Goal: Communication & Community: Connect with others

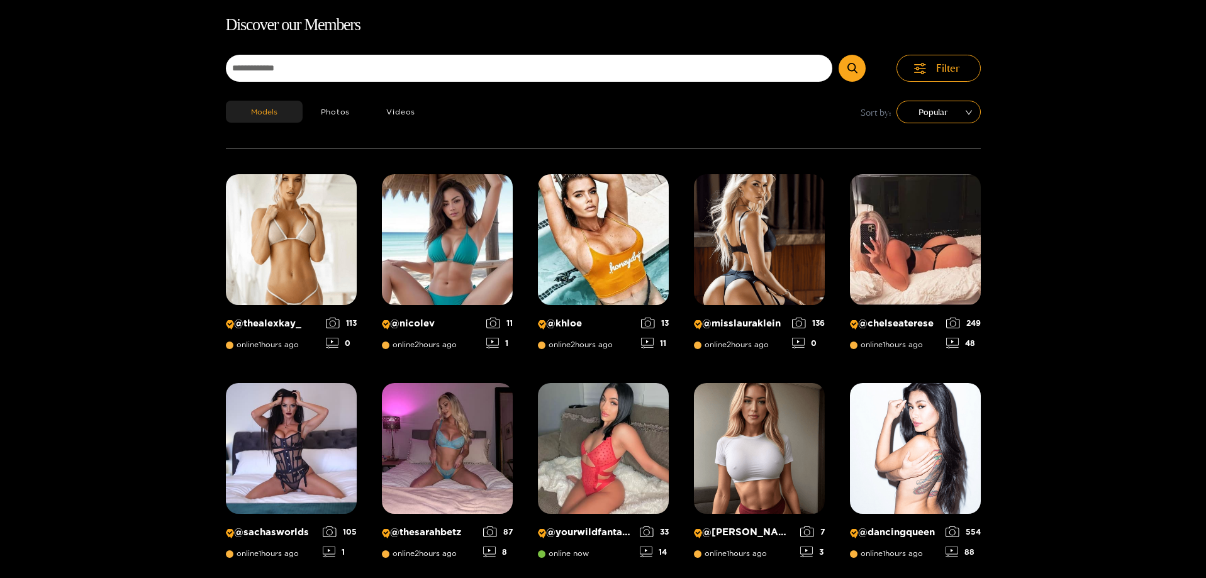
scroll to position [81, 0]
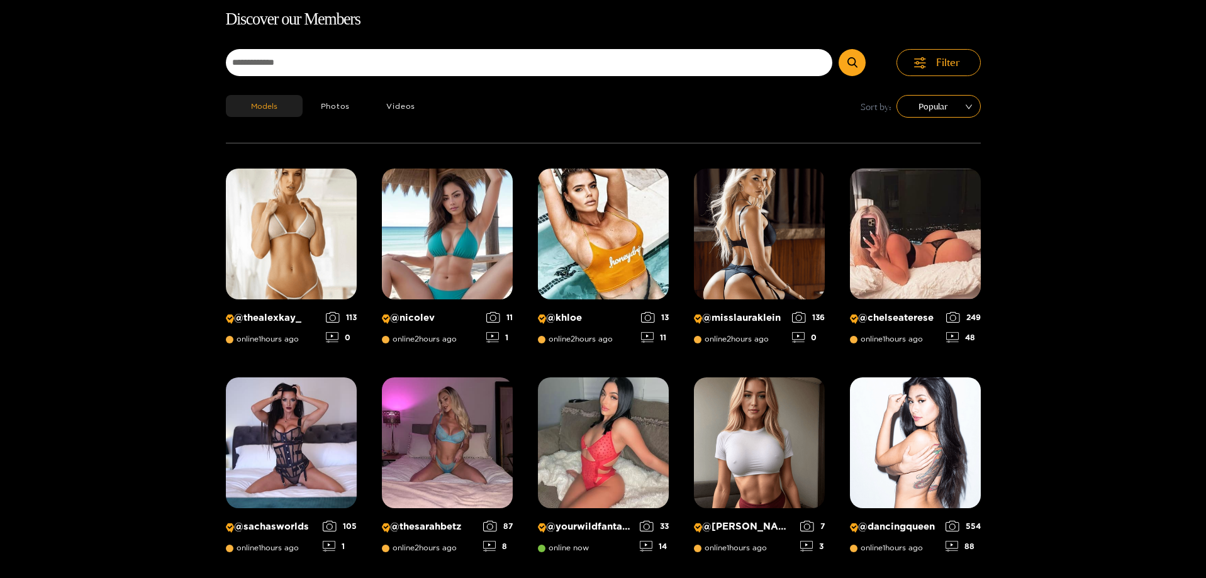
click at [801, 27] on h1 "Discover our Members" at bounding box center [603, 19] width 755 height 26
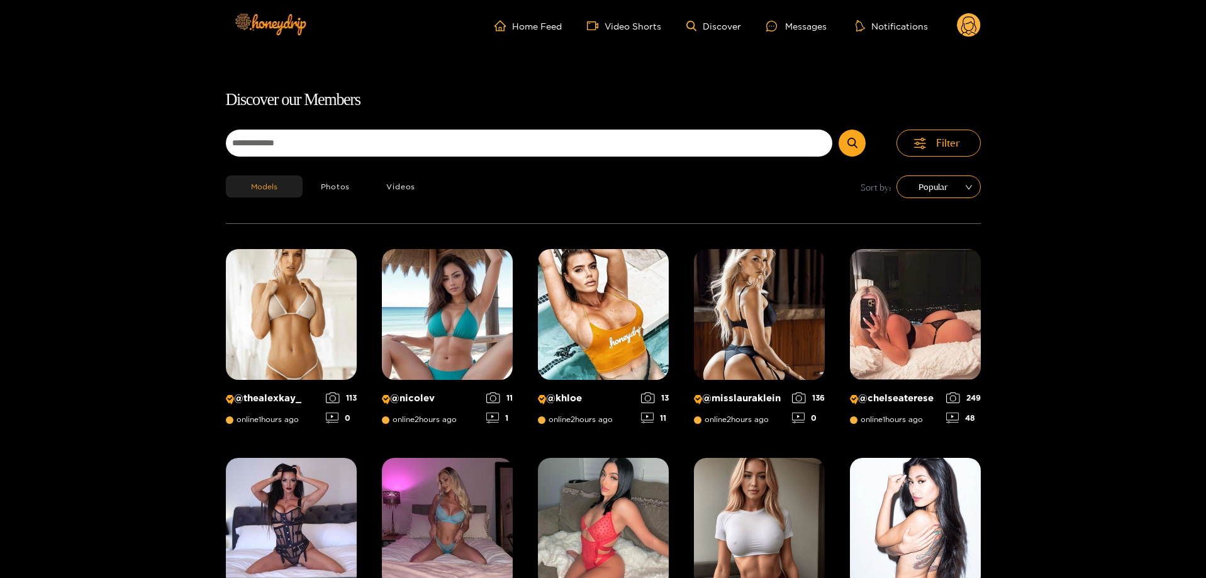
click at [787, 36] on ul "Home Feed Video Shorts Discover Messages Notifications" at bounding box center [738, 25] width 486 height 25
click at [802, 26] on div "Messages" at bounding box center [797, 26] width 60 height 14
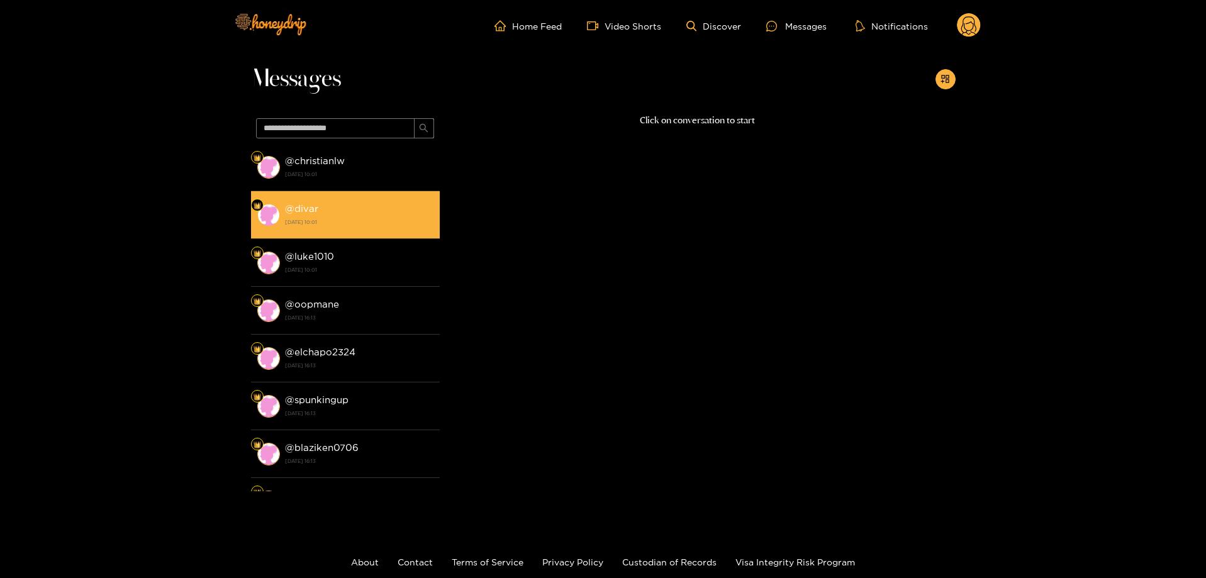
click at [313, 194] on li "@ divar [DATE] 10:01" at bounding box center [345, 215] width 189 height 48
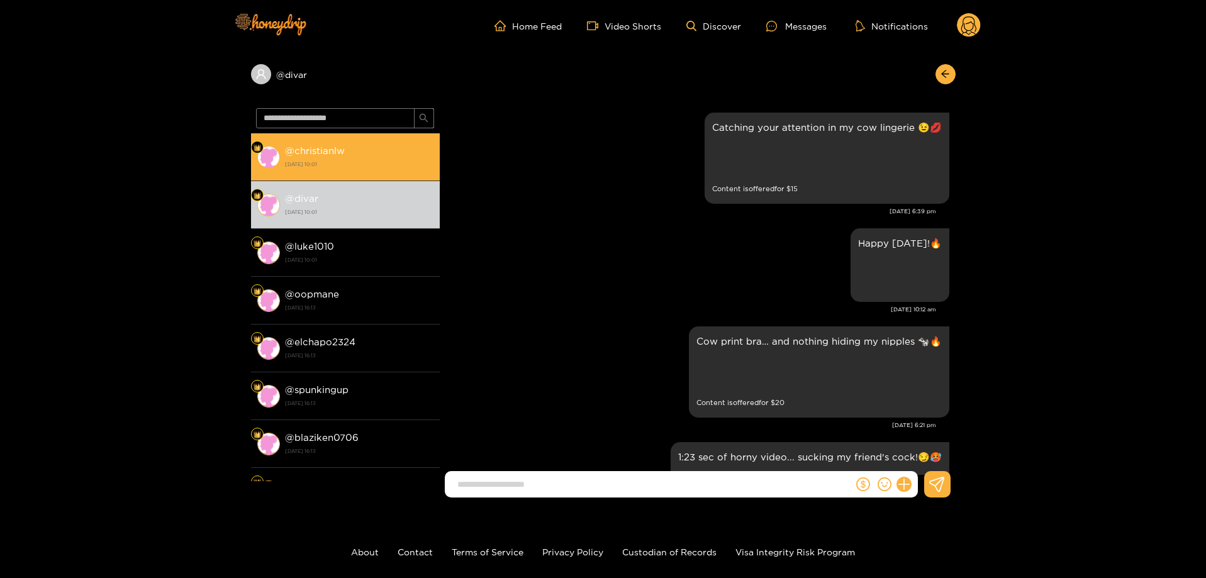
scroll to position [2324, 0]
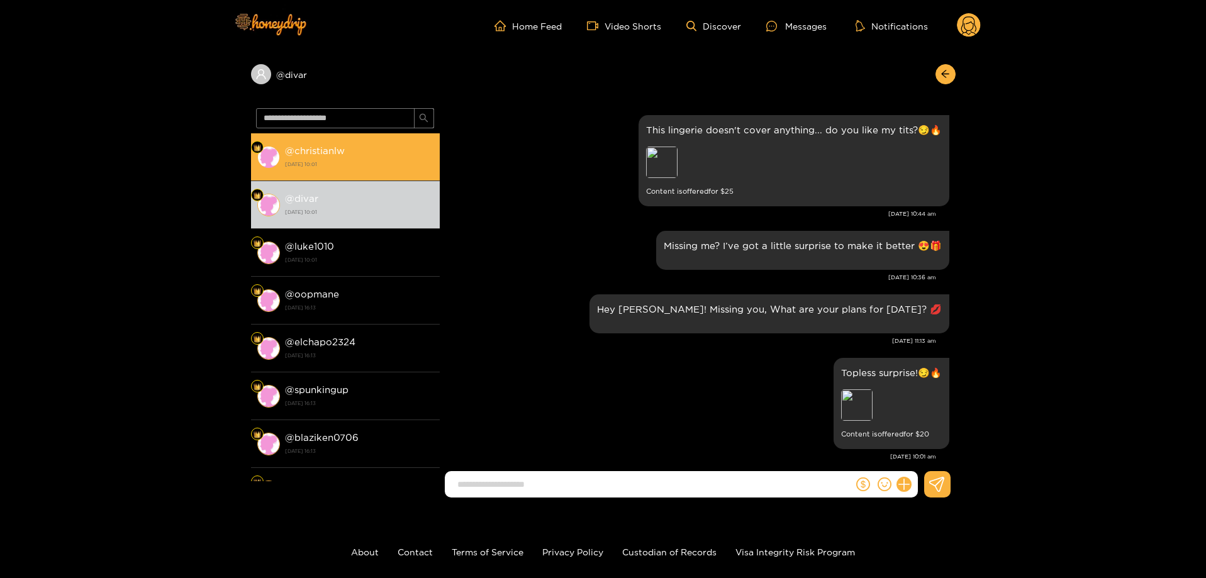
click at [328, 168] on strong "[DATE] 10:01" at bounding box center [359, 164] width 149 height 11
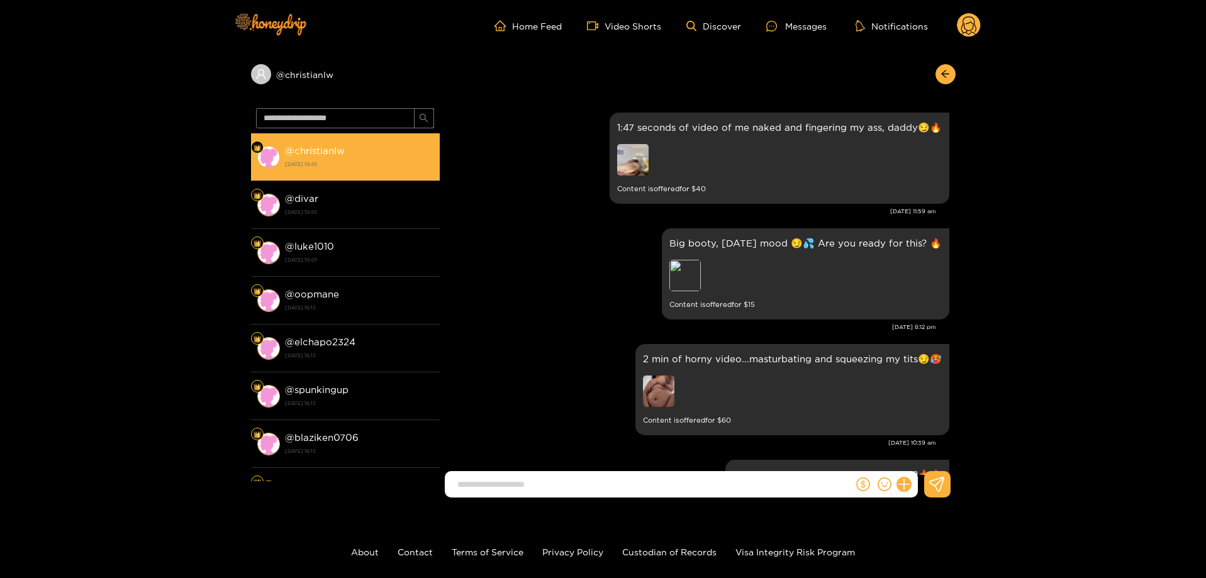
scroll to position [2228, 0]
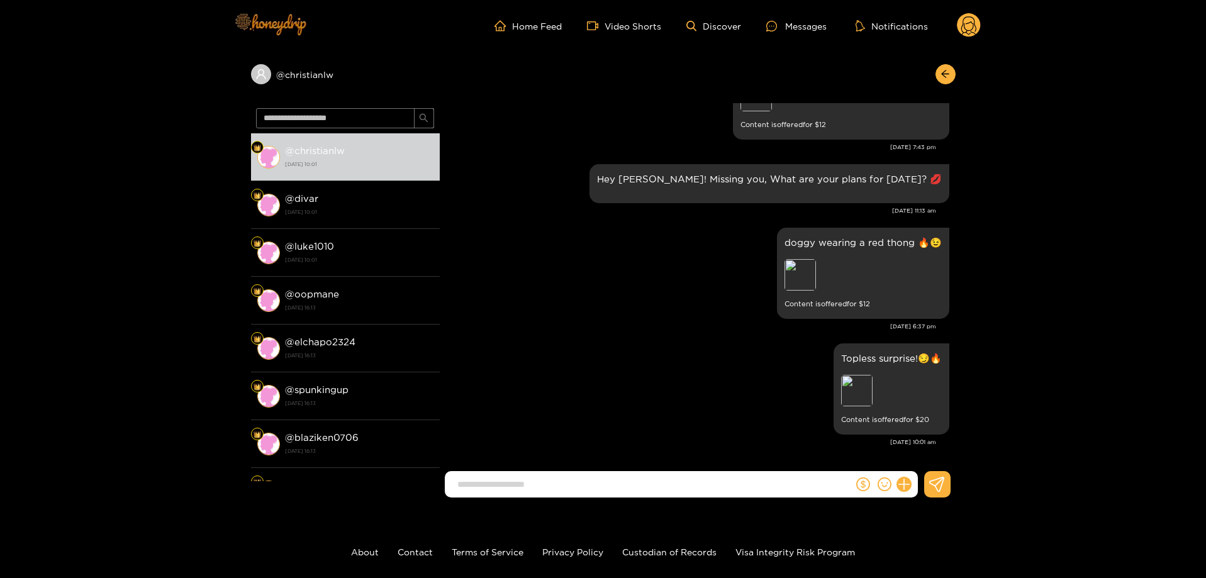
click at [301, 20] on img at bounding box center [270, 23] width 88 height 53
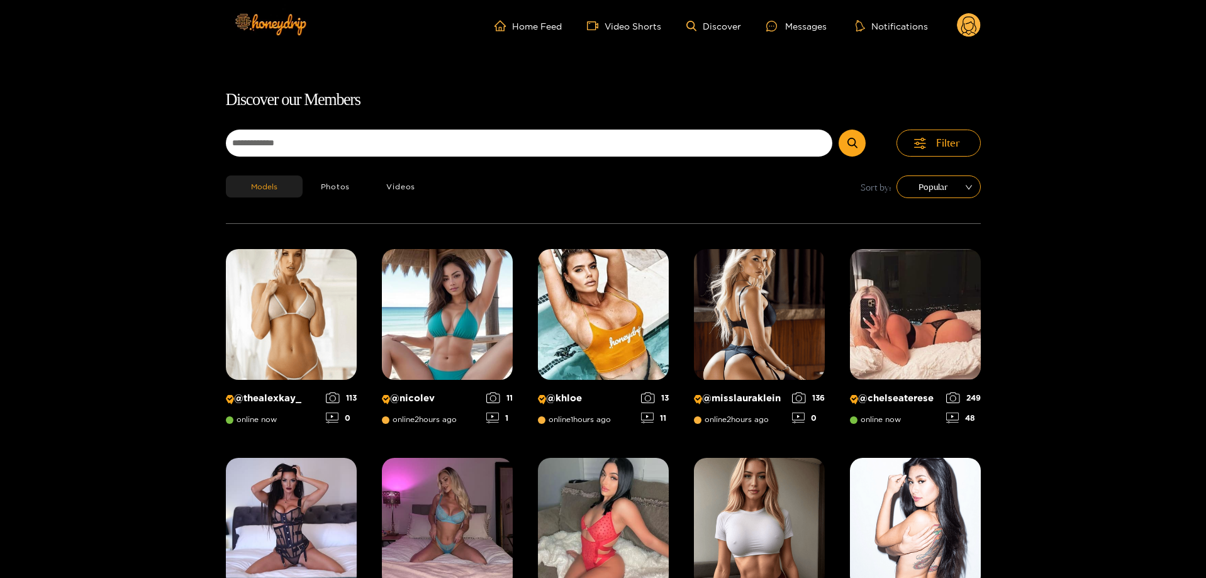
scroll to position [81, 0]
